Goal: Task Accomplishment & Management: Manage account settings

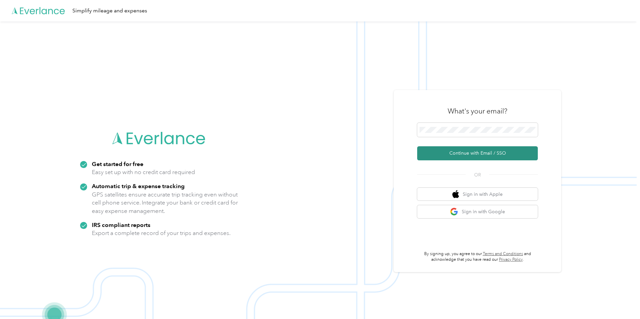
click at [474, 154] on button "Continue with Email / SSO" at bounding box center [477, 153] width 121 height 14
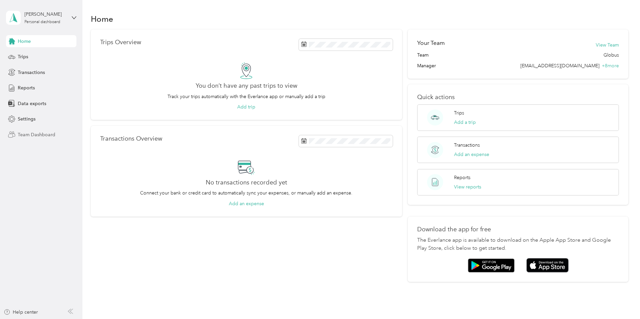
click at [40, 132] on span "Team Dashboard" at bounding box center [37, 134] width 38 height 7
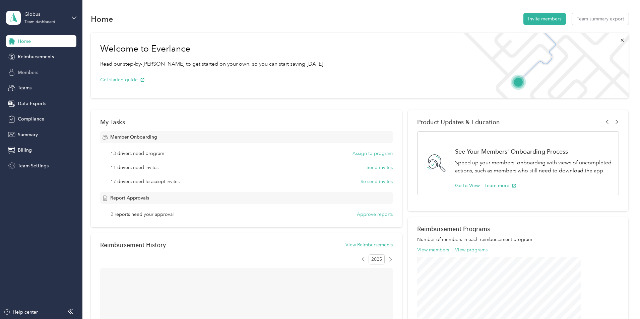
click at [28, 72] on span "Members" at bounding box center [28, 72] width 20 height 7
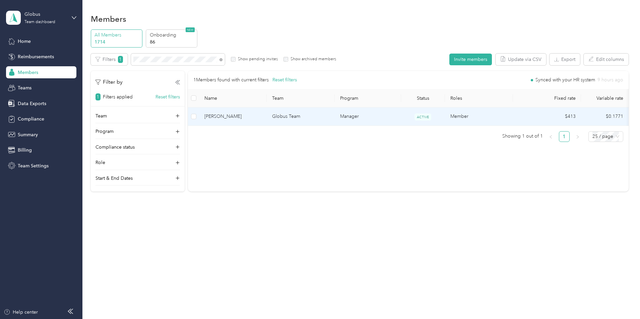
click at [262, 118] on span "Jamie Bullock" at bounding box center [232, 116] width 57 height 7
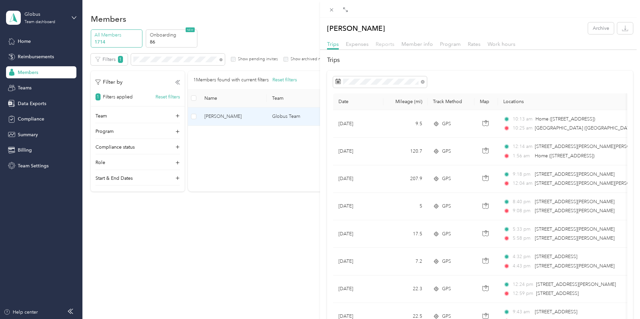
click at [384, 45] on span "Reports" at bounding box center [384, 44] width 19 height 6
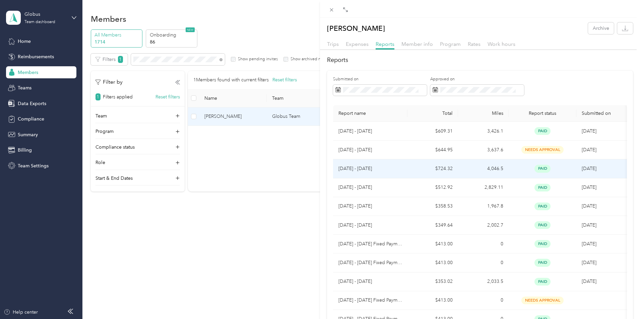
click at [505, 166] on td "4,046.5" at bounding box center [483, 168] width 51 height 19
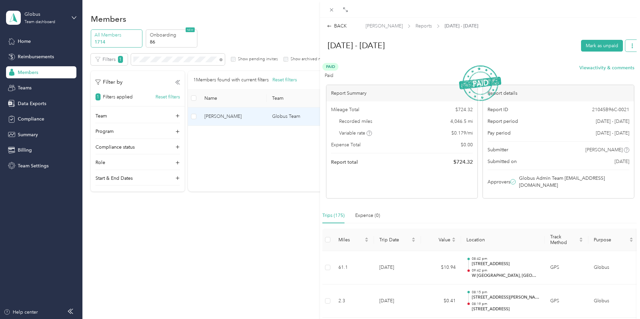
click at [630, 48] on span "button" at bounding box center [632, 46] width 5 height 6
click at [539, 52] on h1 "Jul 1 - 31, 2025" at bounding box center [449, 46] width 256 height 16
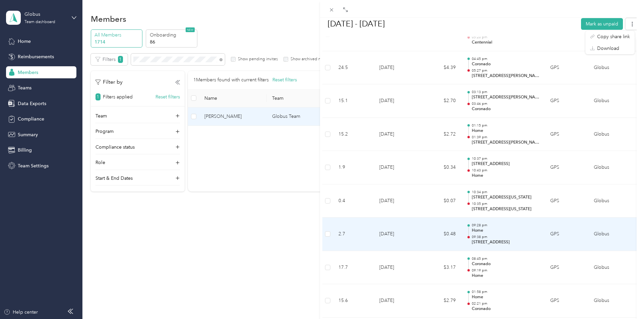
scroll to position [3517, 0]
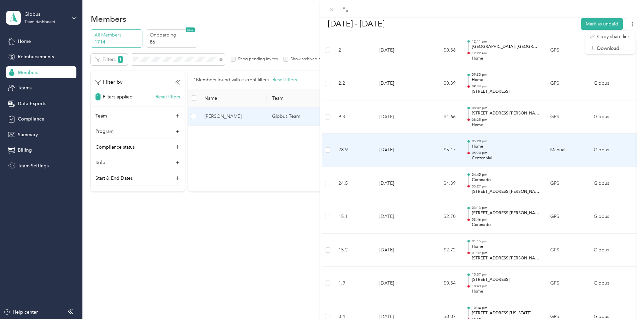
click at [366, 150] on td "28.9" at bounding box center [353, 150] width 41 height 33
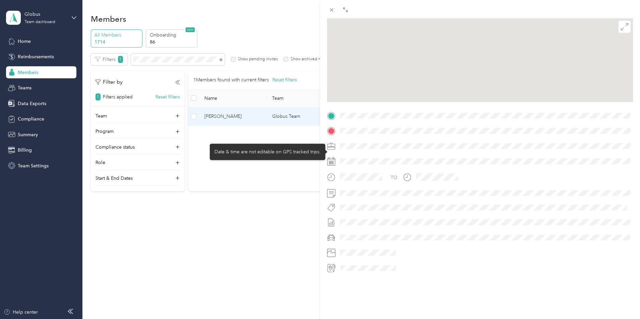
scroll to position [67, 0]
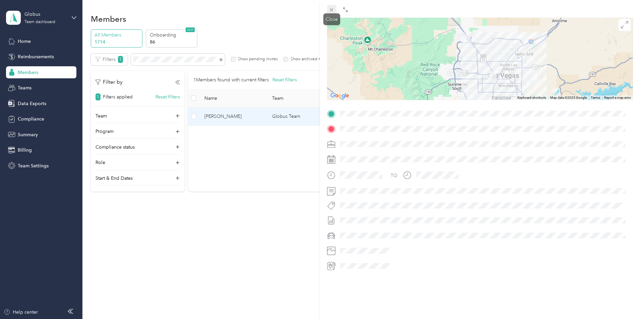
click at [333, 10] on icon at bounding box center [332, 10] width 6 height 6
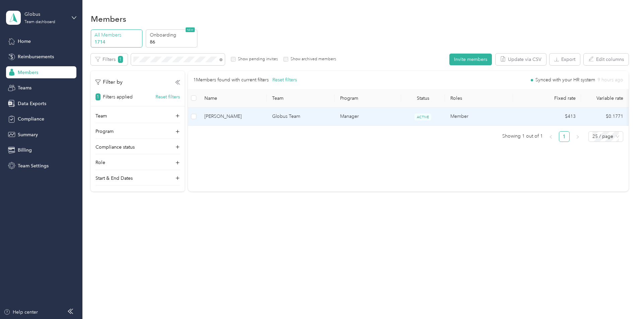
click at [262, 116] on span "Jamie Bullock" at bounding box center [232, 116] width 57 height 7
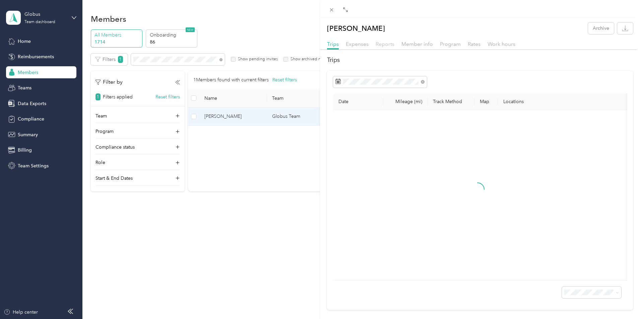
click at [390, 44] on span "Reports" at bounding box center [384, 44] width 19 height 6
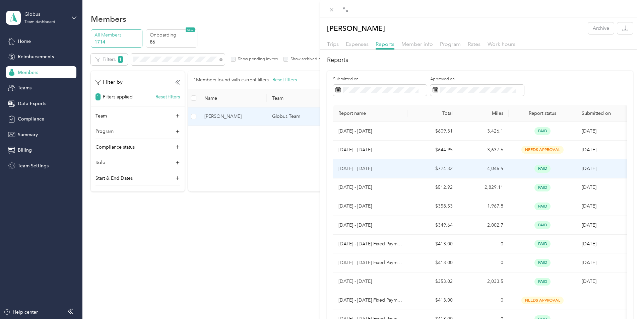
click at [472, 167] on td "4,046.5" at bounding box center [483, 168] width 51 height 19
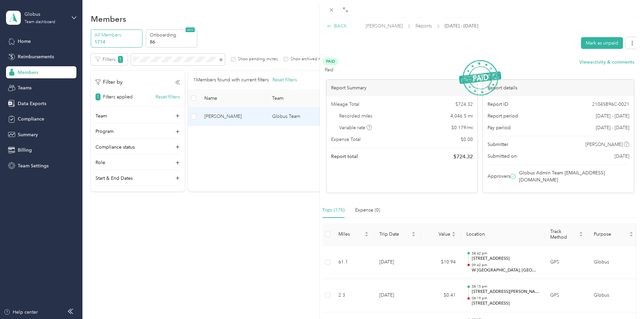
click at [337, 26] on div "BACK" at bounding box center [337, 25] width 20 height 7
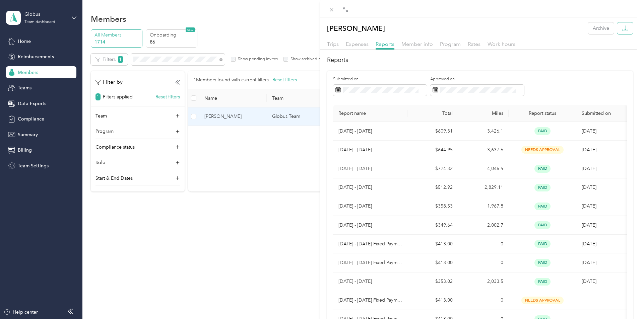
click at [622, 29] on icon "button" at bounding box center [625, 28] width 6 height 6
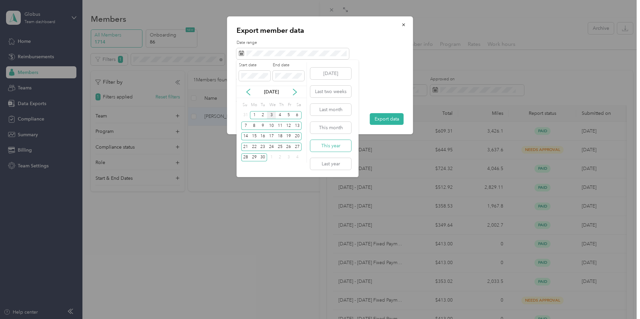
click at [328, 147] on button "This year" at bounding box center [330, 146] width 41 height 12
click at [306, 65] on div "Start date End date Sep 2025 Su Mo Tu We Th Fr Sa 31 1 2 3 4 5 6 7 8 9 10 11 12…" at bounding box center [271, 112] width 70 height 100
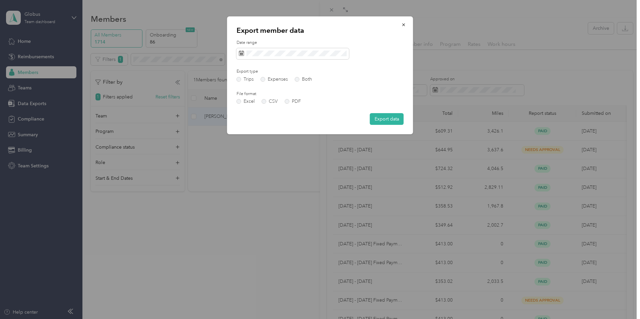
click at [349, 40] on label "Date range" at bounding box center [319, 43] width 167 height 6
click at [391, 118] on button "Export data" at bounding box center [387, 119] width 34 height 12
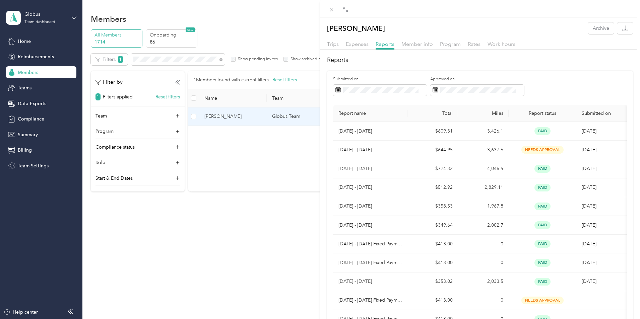
click at [264, 252] on div "Jamie Bullock Archive Trips Expenses Reports Member info Program Rates Work hou…" at bounding box center [320, 159] width 640 height 319
